Goal: Find specific page/section: Find specific page/section

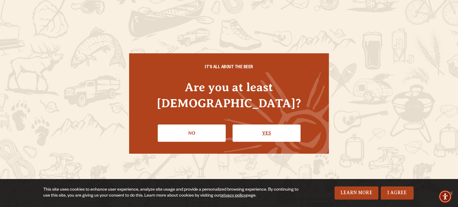
click at [271, 131] on link "Yes" at bounding box center [266, 133] width 68 height 17
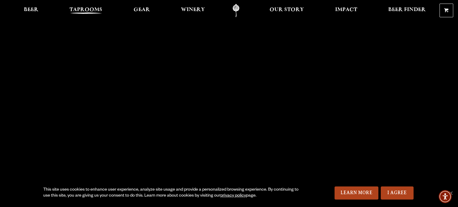
click at [93, 8] on span "Taprooms" at bounding box center [85, 9] width 33 height 5
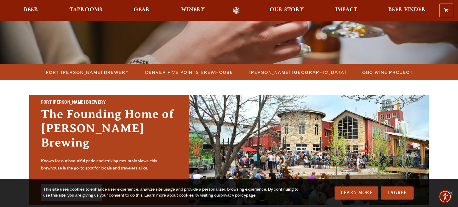
scroll to position [130, 0]
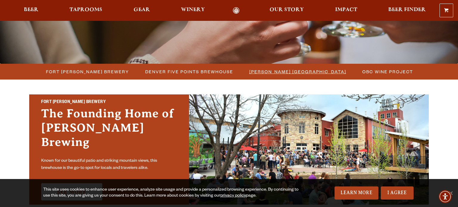
click at [311, 75] on span "[PERSON_NAME] [GEOGRAPHIC_DATA]" at bounding box center [297, 71] width 97 height 9
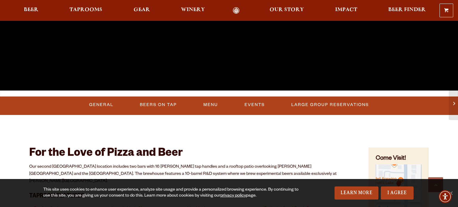
scroll to position [168, 0]
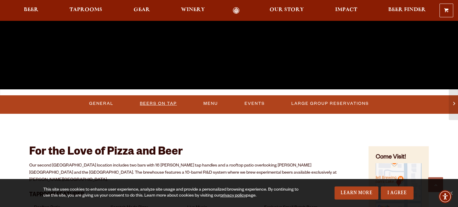
click at [162, 103] on link "Beers On Tap" at bounding box center [158, 104] width 42 height 14
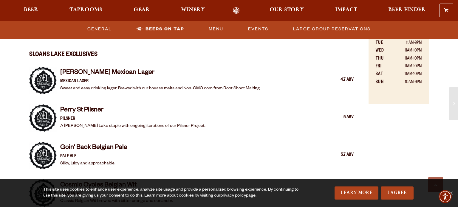
scroll to position [416, 0]
